Goal: Information Seeking & Learning: Learn about a topic

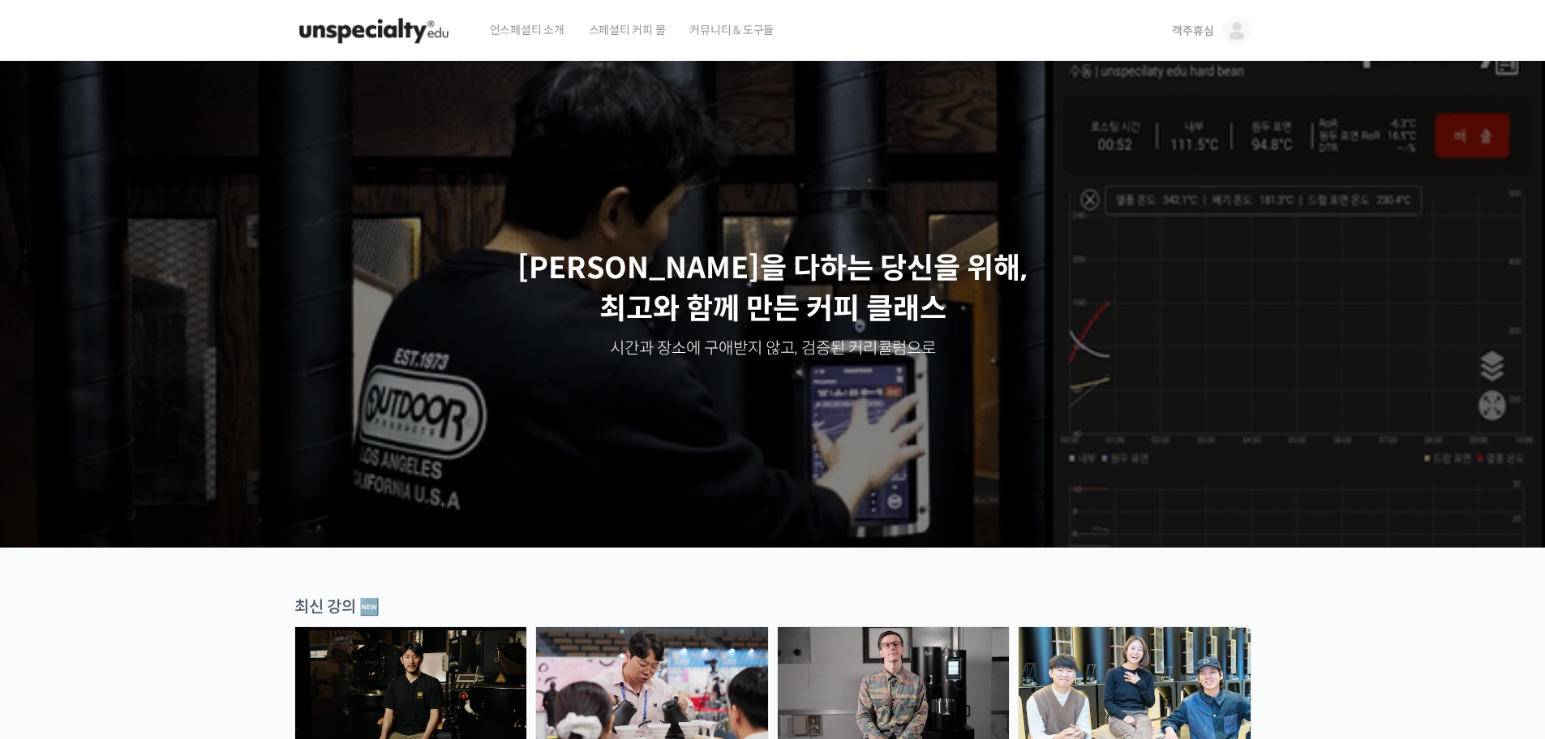
click at [1212, 35] on span "객주휴심" at bounding box center [1192, 31] width 41 height 15
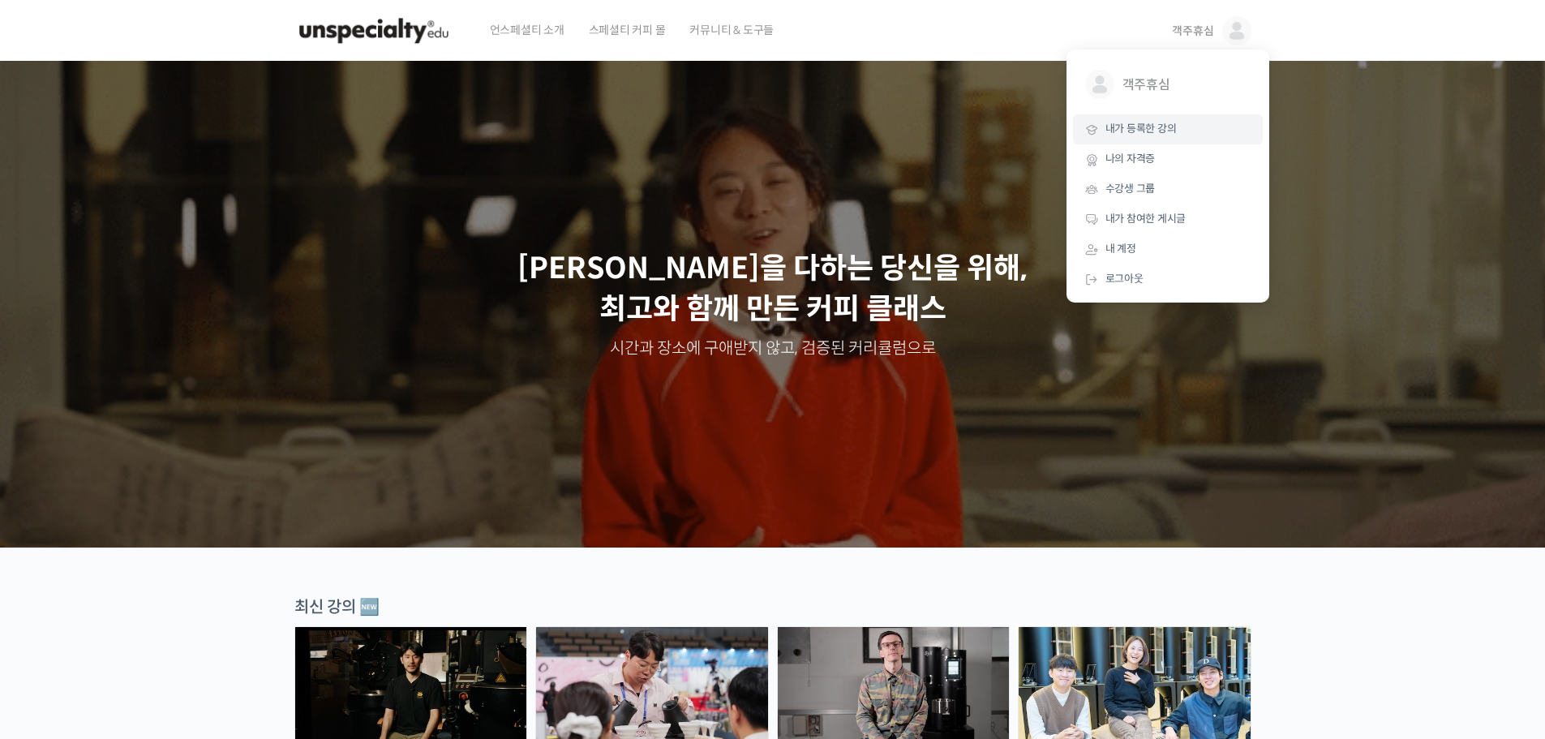
click at [1171, 135] on span "내가 등록한 강의" at bounding box center [1140, 129] width 71 height 14
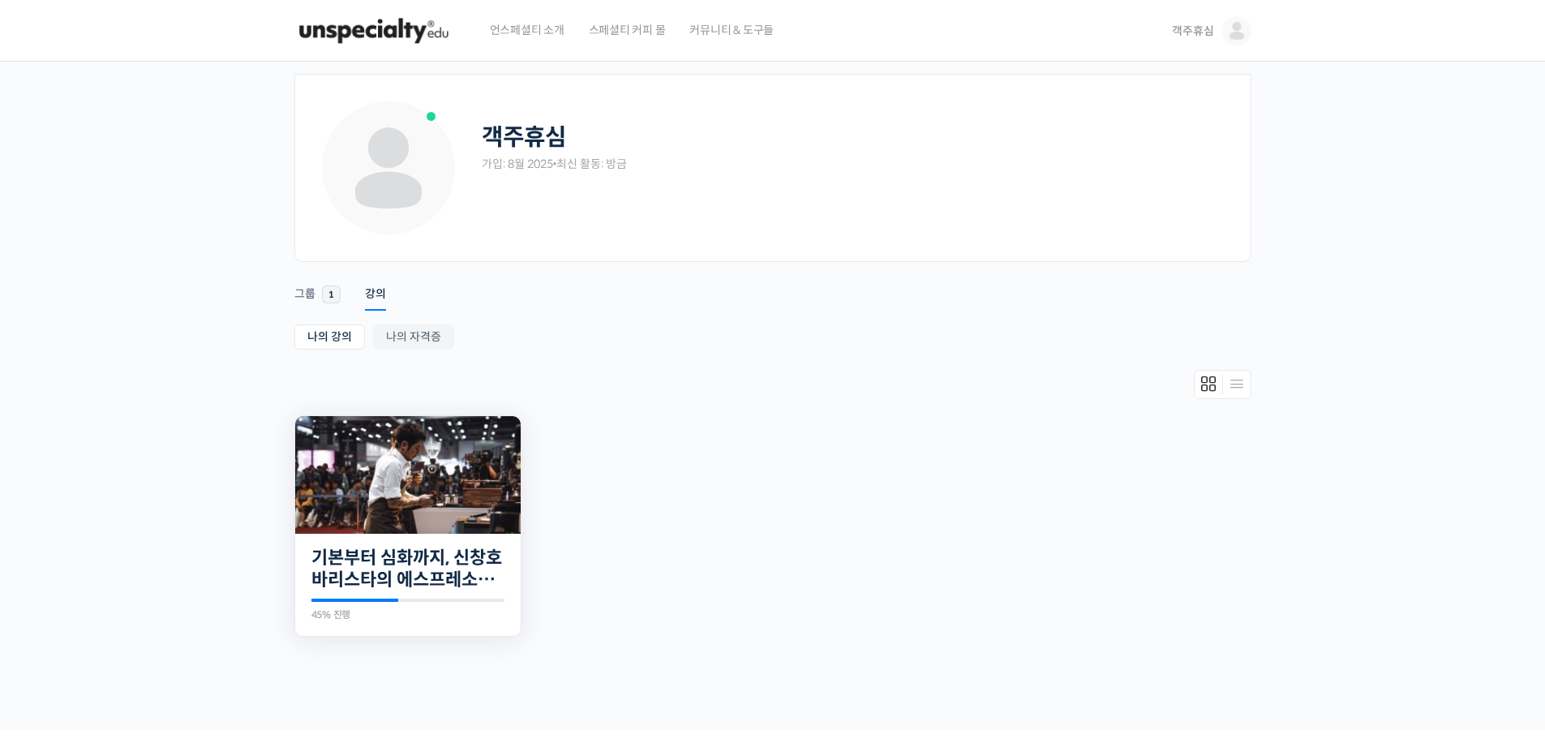
click at [422, 495] on img at bounding box center [407, 475] width 225 height 118
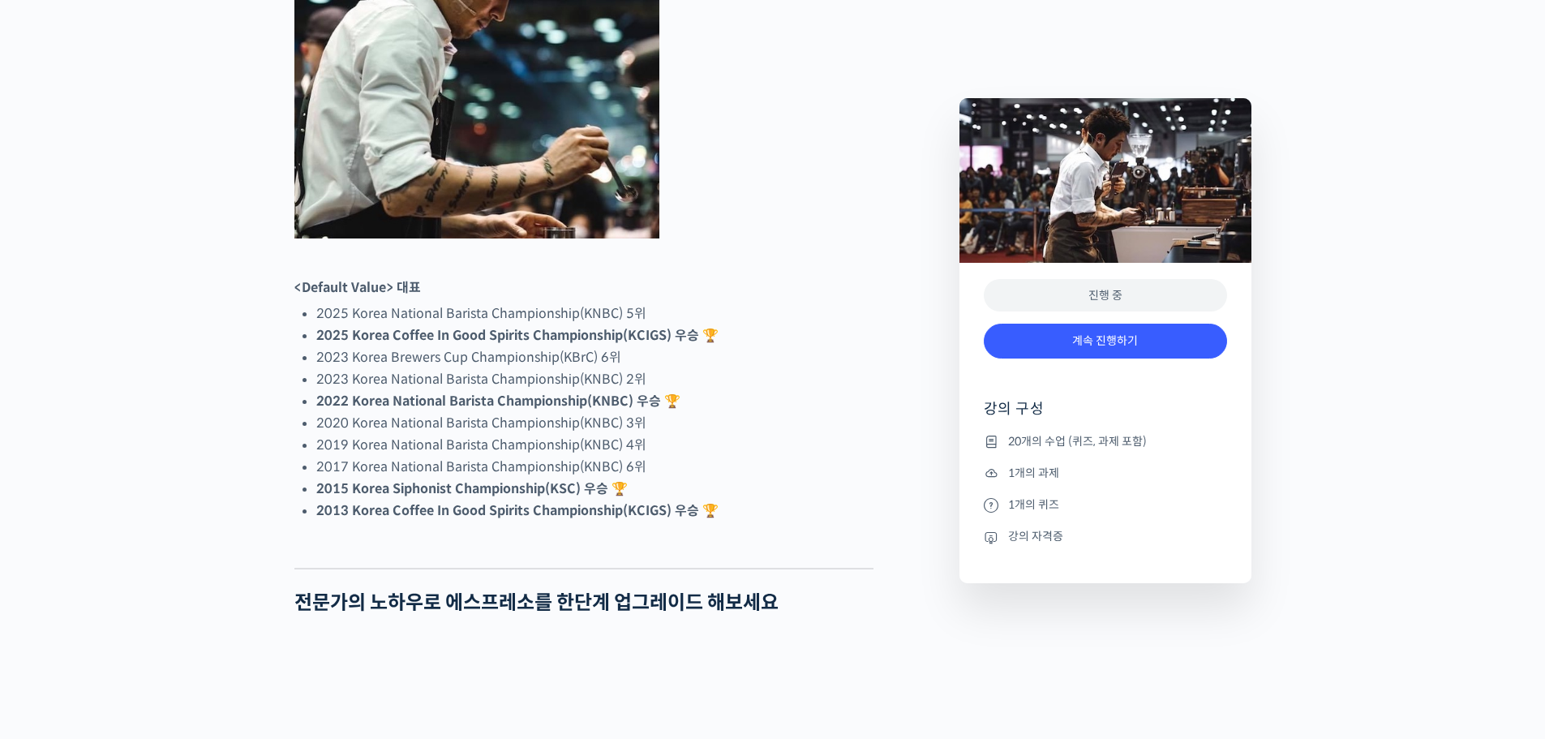
scroll to position [892, 0]
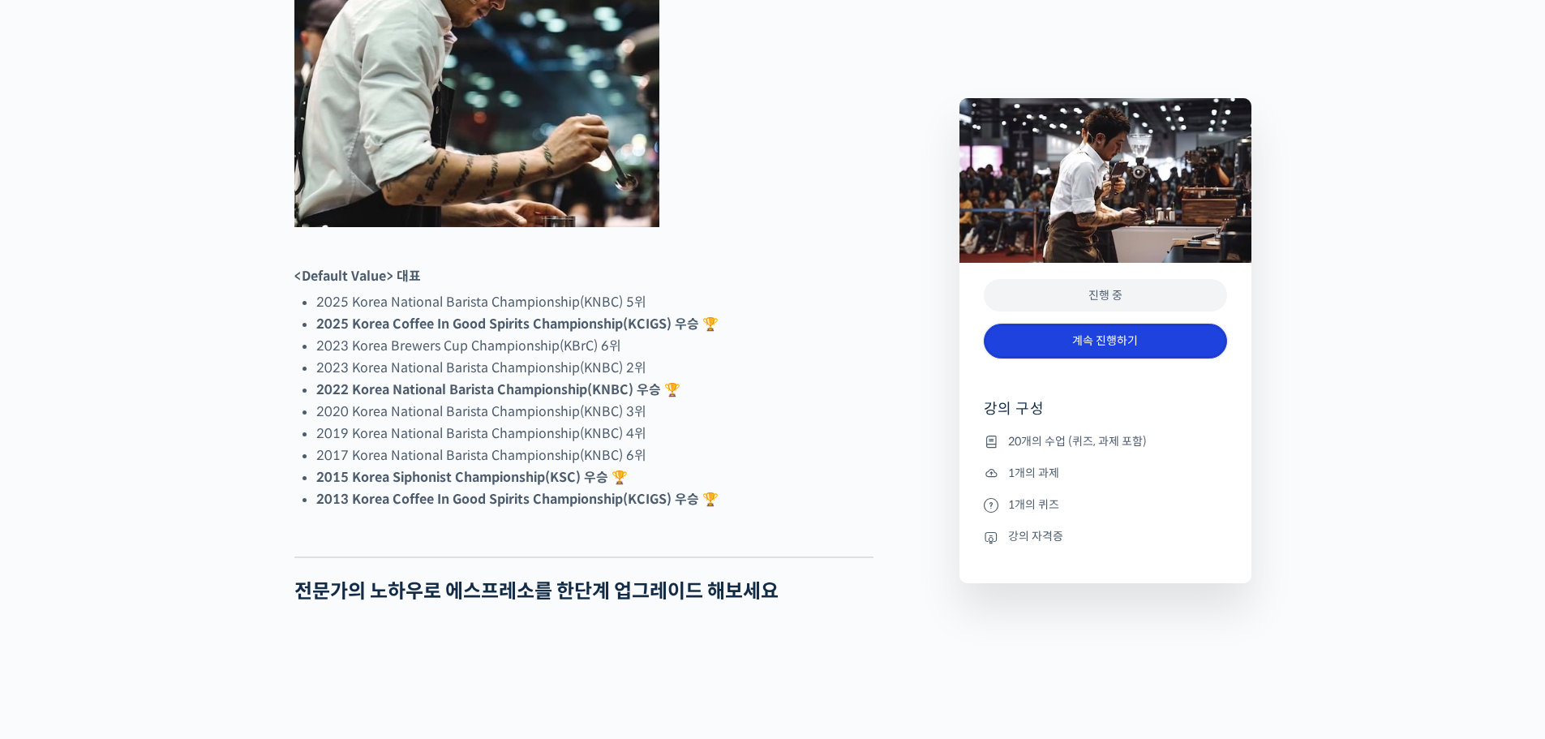
click at [1123, 337] on link "계속 진행하기" at bounding box center [1105, 341] width 243 height 35
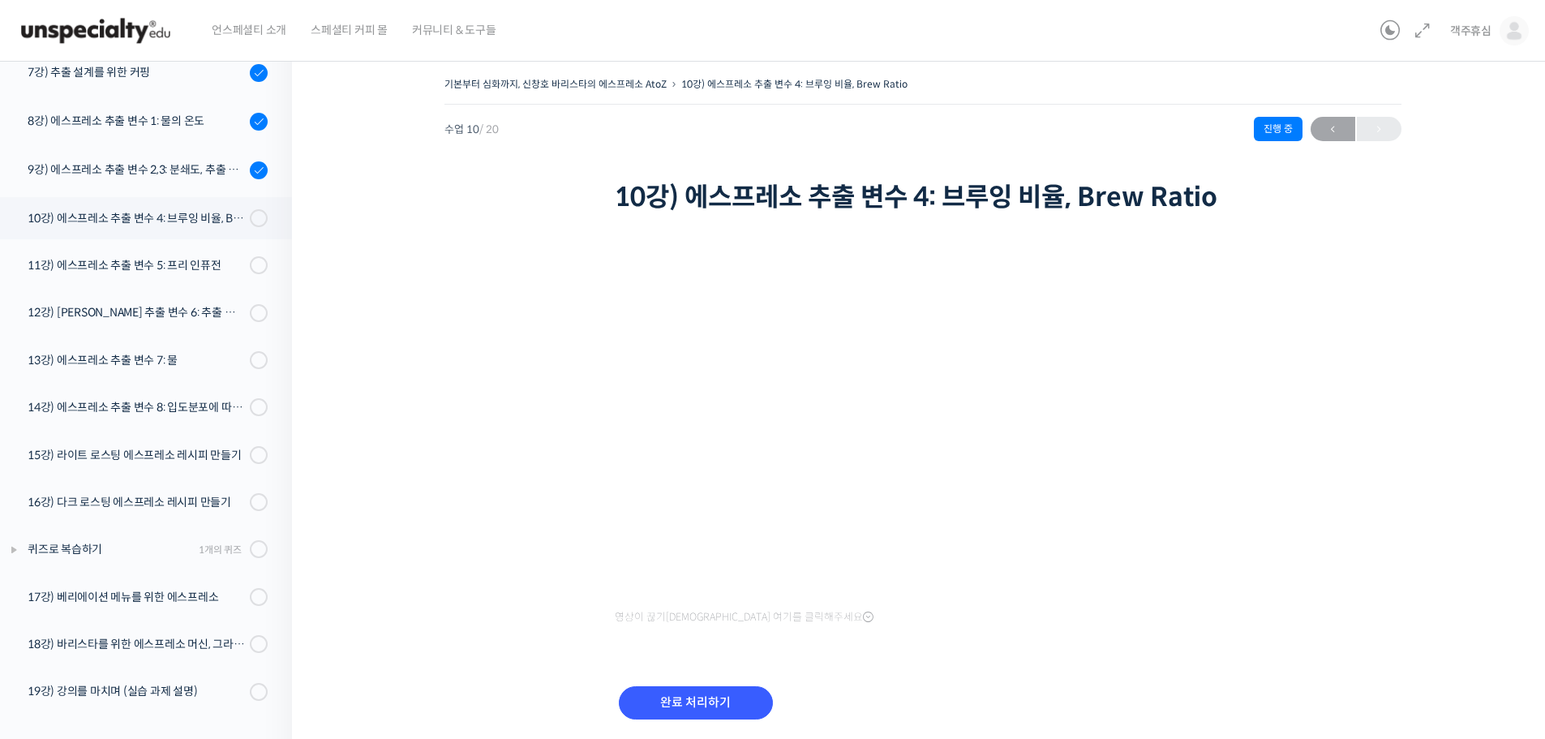
click at [670, 611] on span "영상이 끊기신다면 여기를 클릭해주세요" at bounding box center [744, 617] width 259 height 13
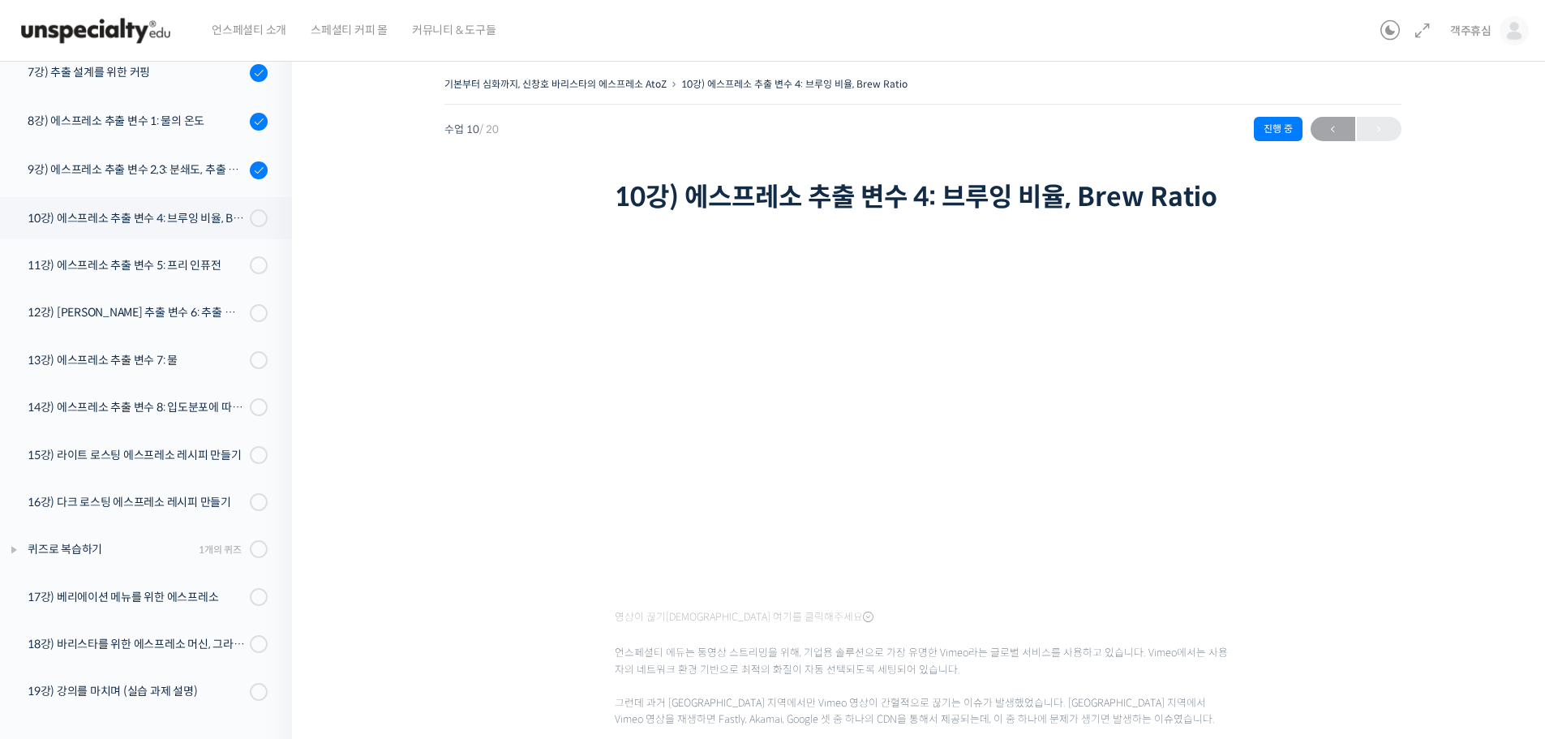
click at [1367, 499] on div "기본부터 심화까지, 신창호 바리스타의 에스프레소 AtoZ 10강) 에스프레소 추출 변수 4: 브루잉 비율, Brew Ratio 진행 중 수업 …" at bounding box center [922, 559] width 1099 height 972
click at [1409, 567] on div "기본부터 심화까지, 신창호 바리스타의 에스프레소 AtoZ 10강) 에스프레소 추출 변수 4: 브루잉 비율, Brew Ratio 진행 중 수업 …" at bounding box center [922, 559] width 1099 height 972
click at [250, 222] on span at bounding box center [254, 218] width 9 height 18
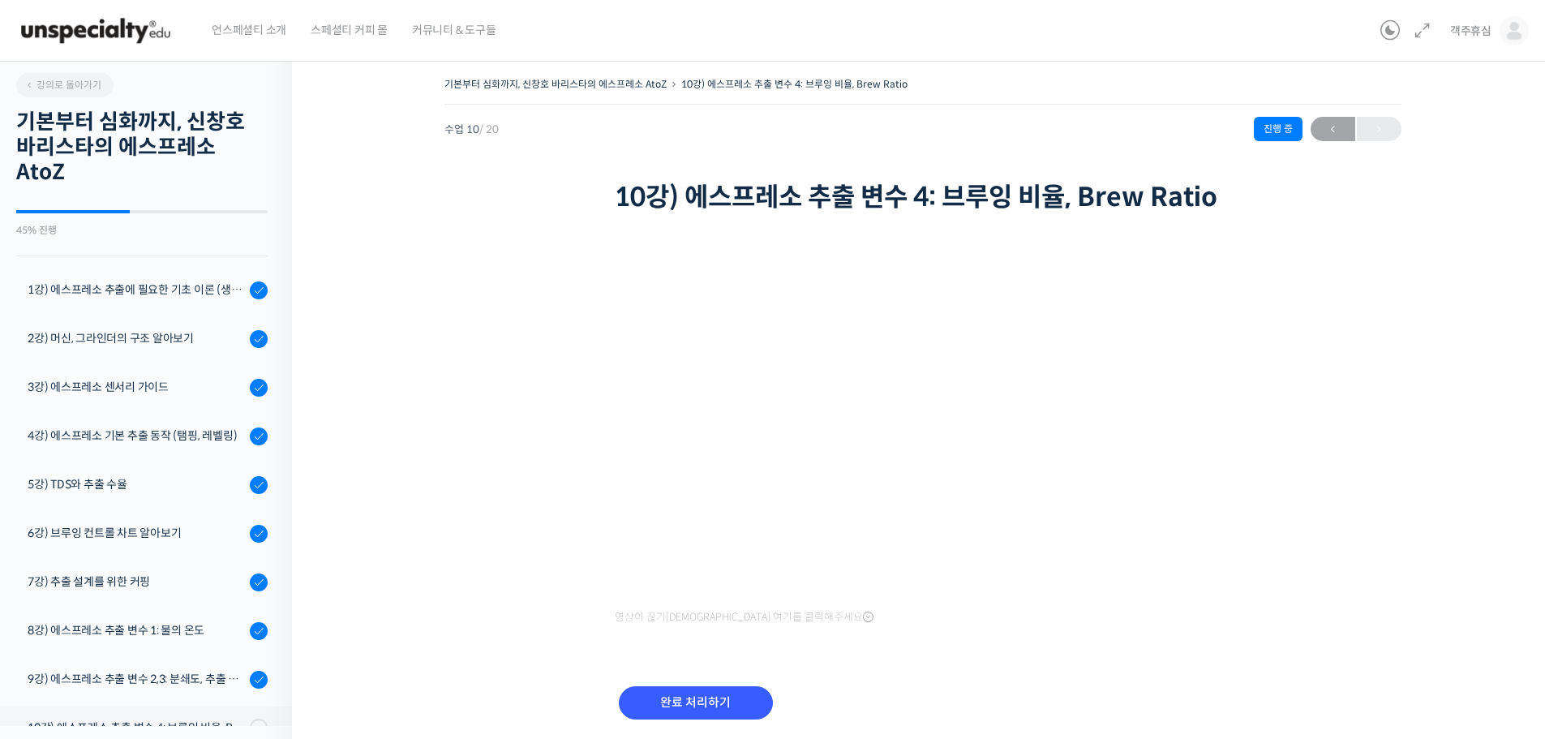
scroll to position [509, 0]
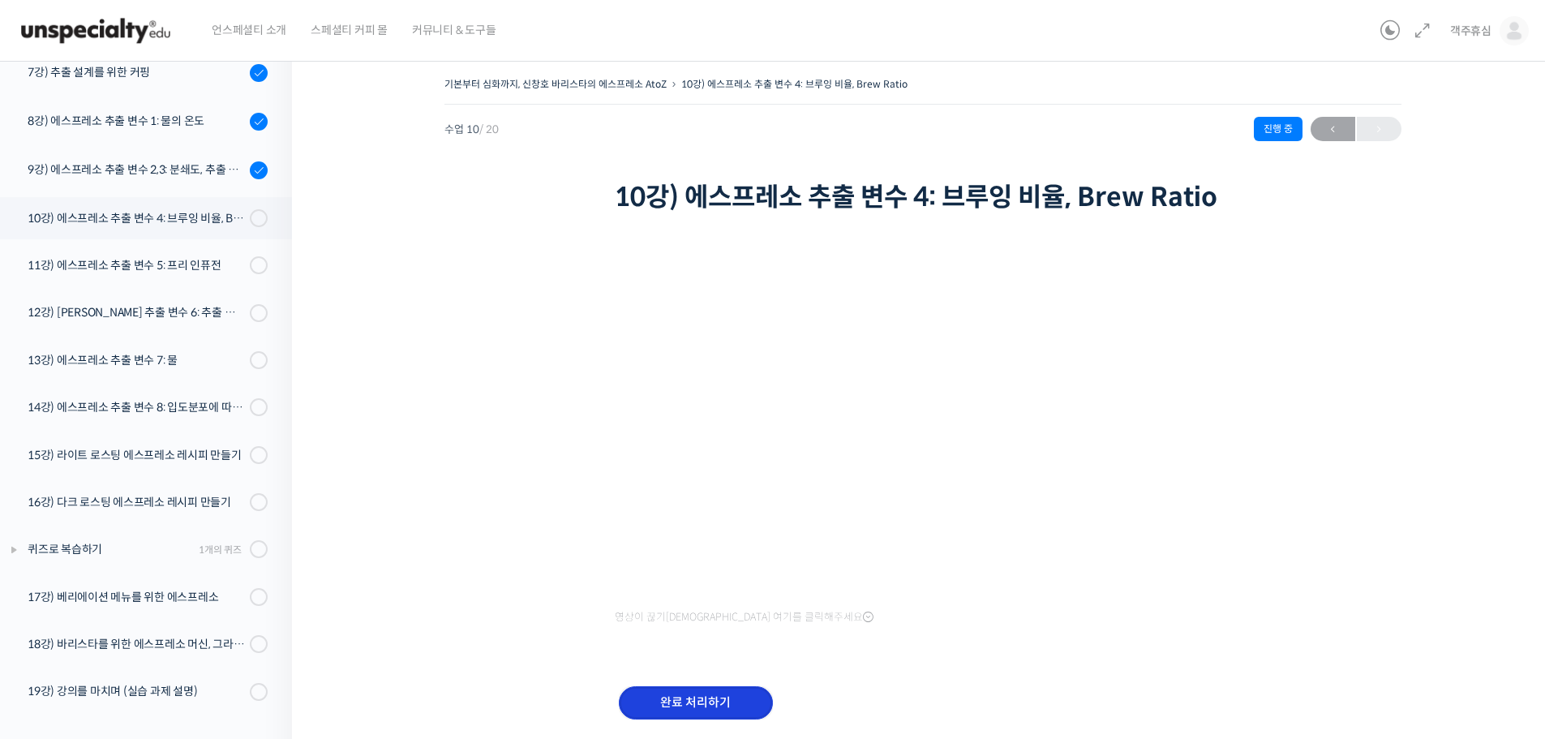
click at [680, 693] on input "완료 처리하기" at bounding box center [696, 702] width 154 height 33
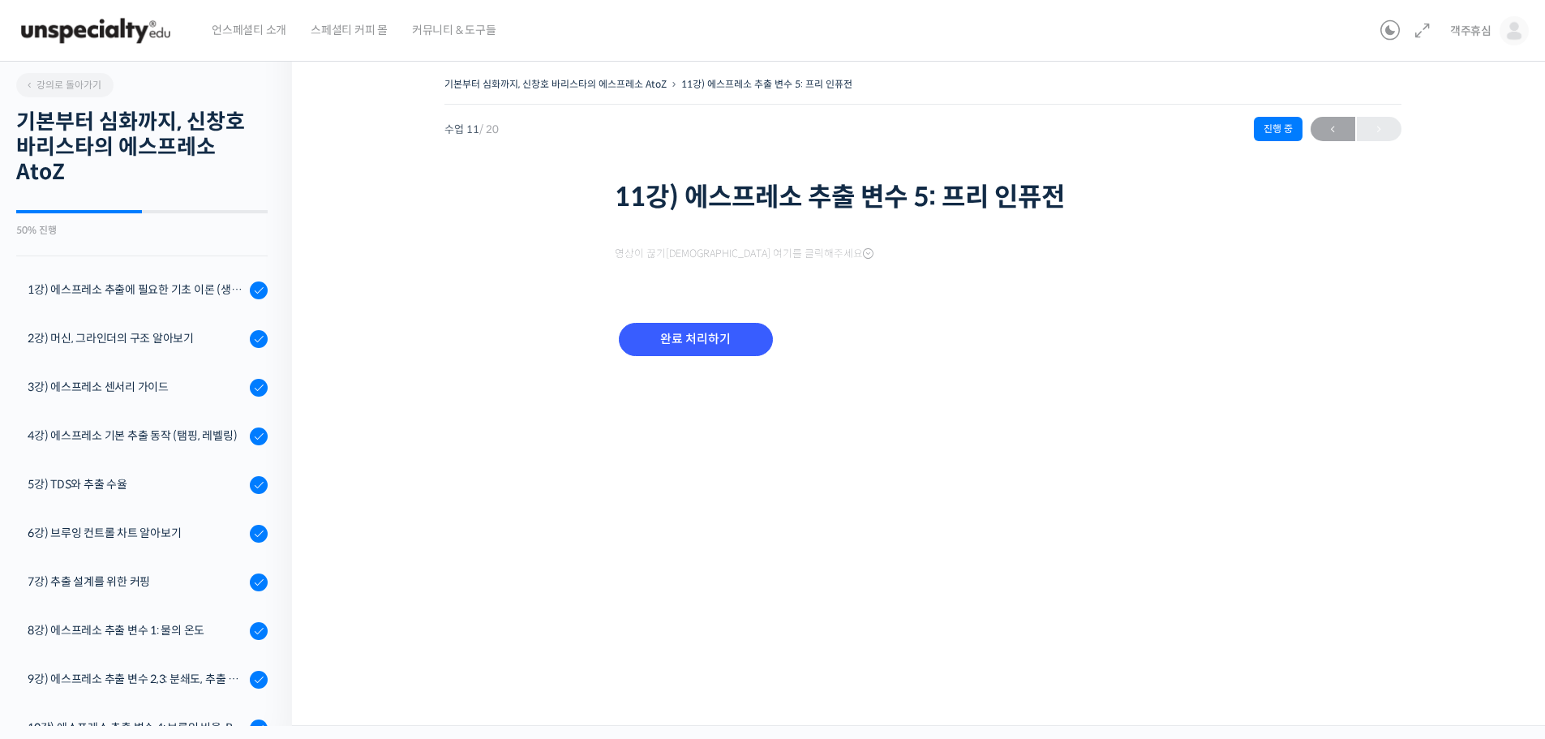
scroll to position [510, 0]
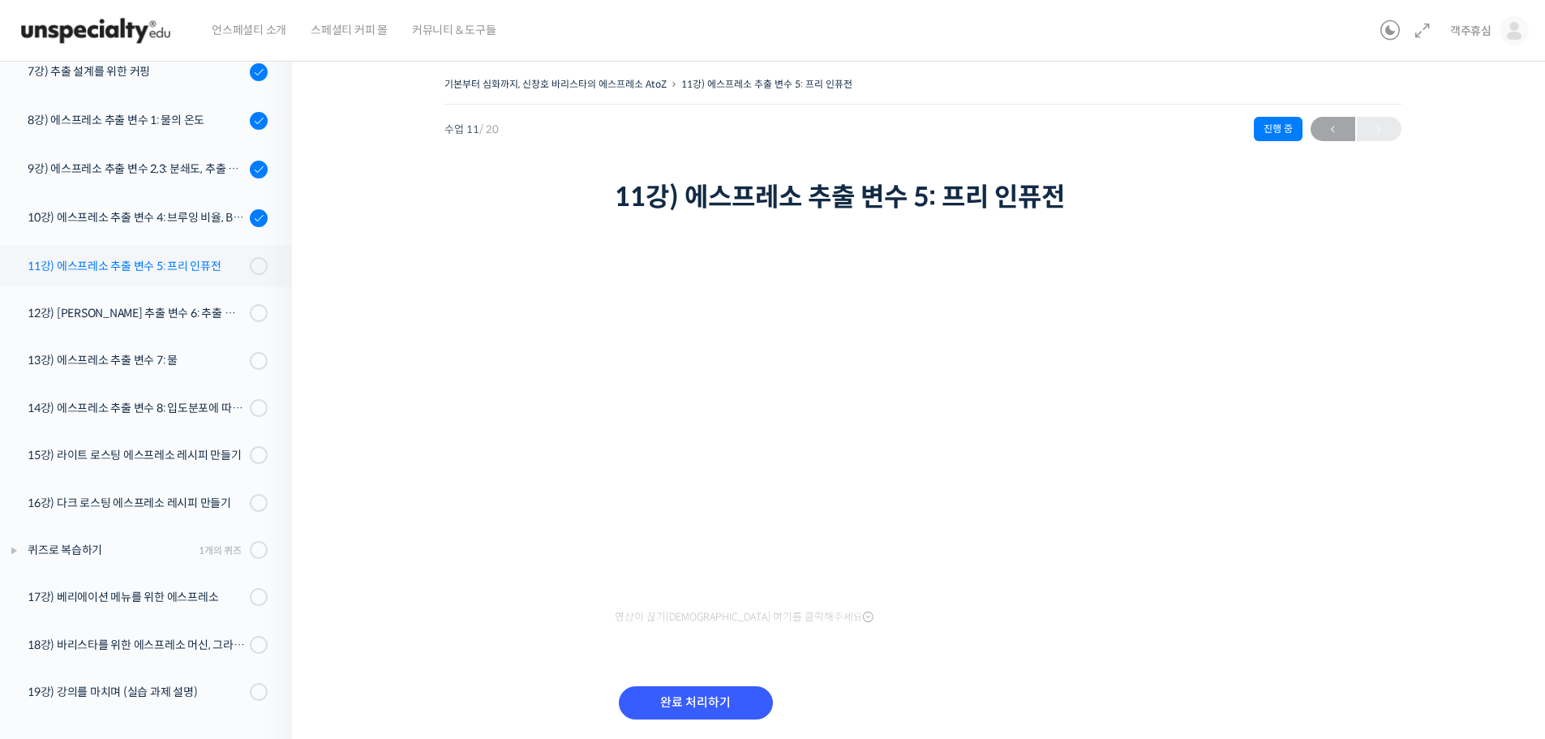
click at [215, 265] on div "11강) 에스프레소 추출 변수 5: 프리 인퓨전" at bounding box center [136, 266] width 217 height 18
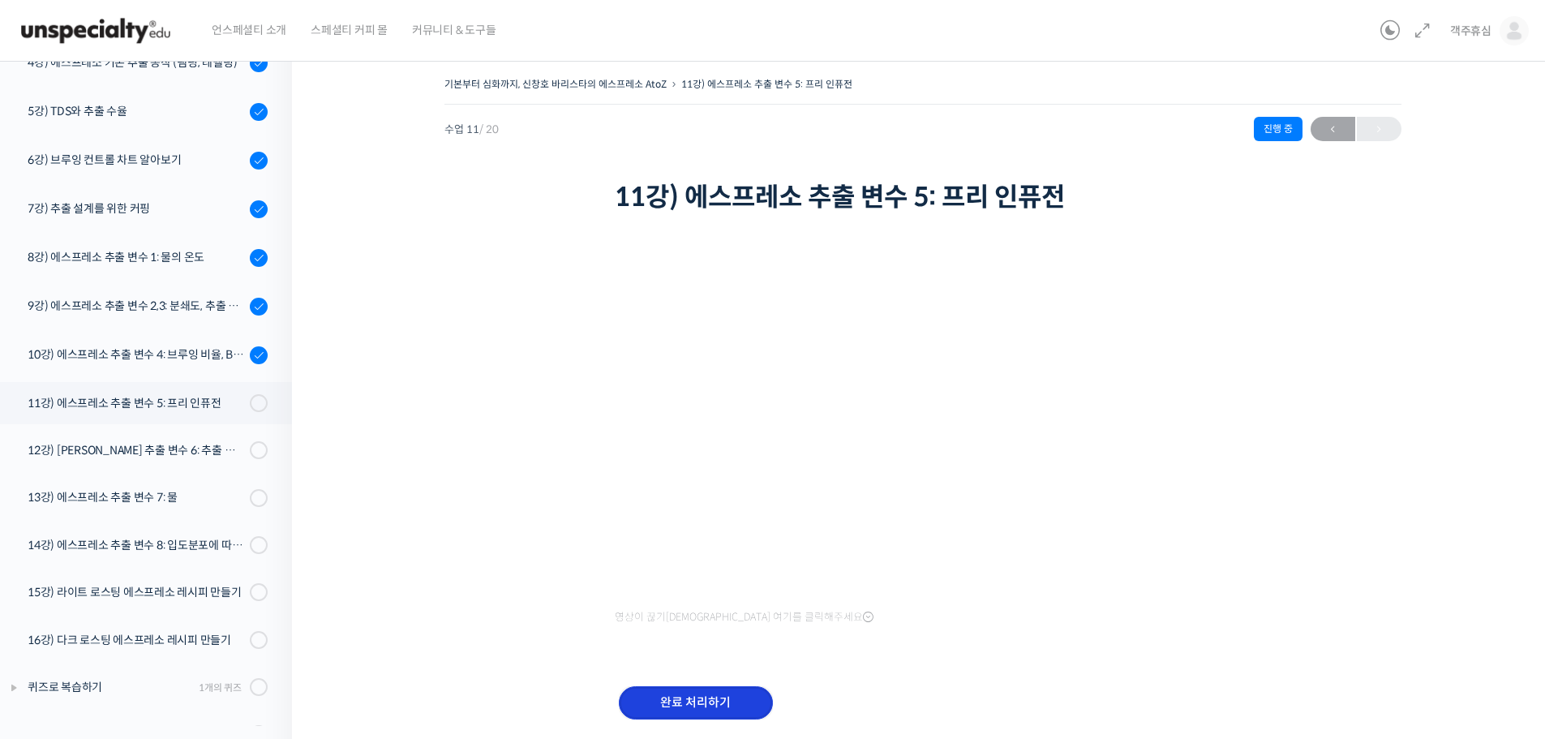
click at [663, 694] on input "완료 처리하기" at bounding box center [696, 702] width 154 height 33
click at [705, 697] on input "완료 처리하기" at bounding box center [696, 702] width 154 height 33
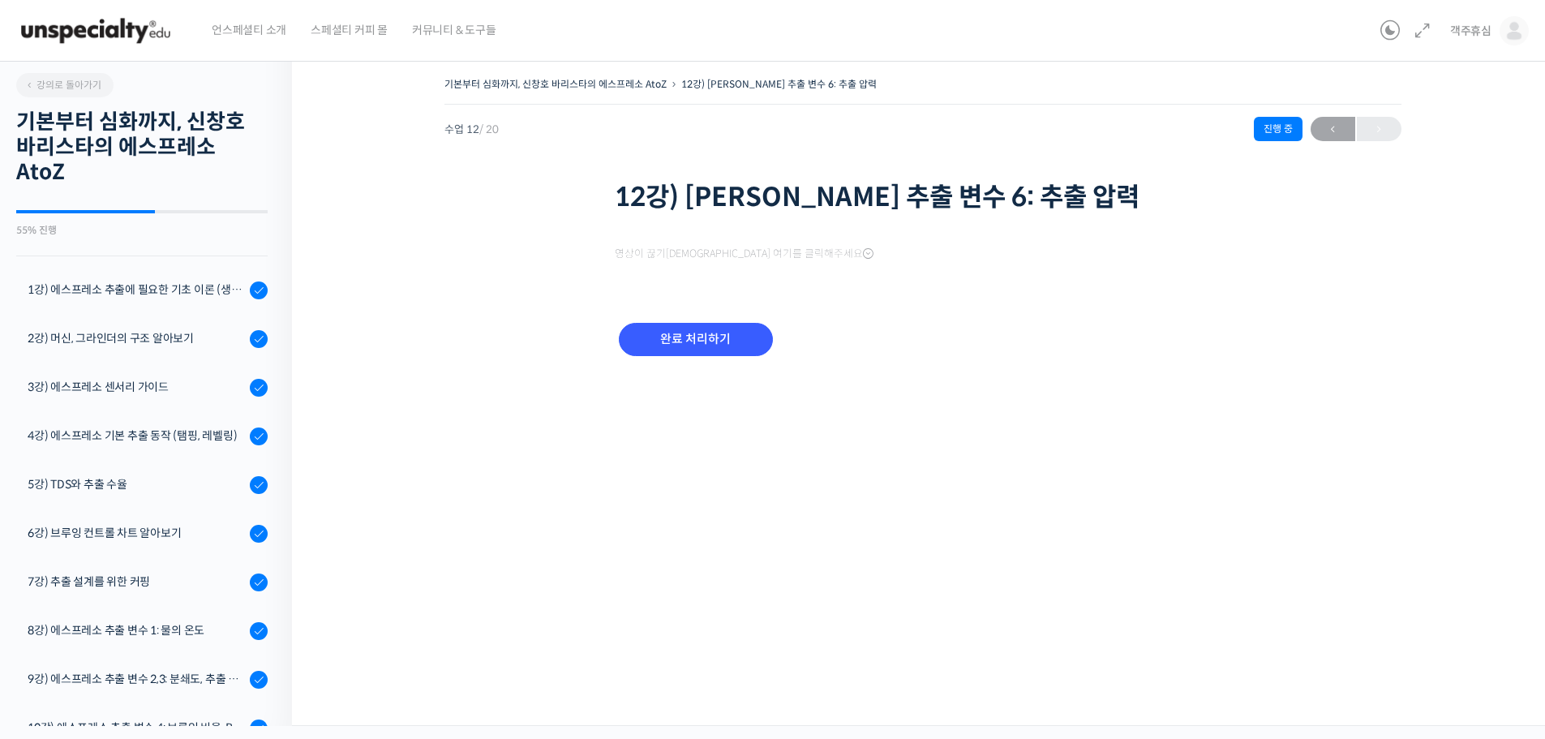
scroll to position [512, 0]
